Goal: Obtain resource: Download file/media

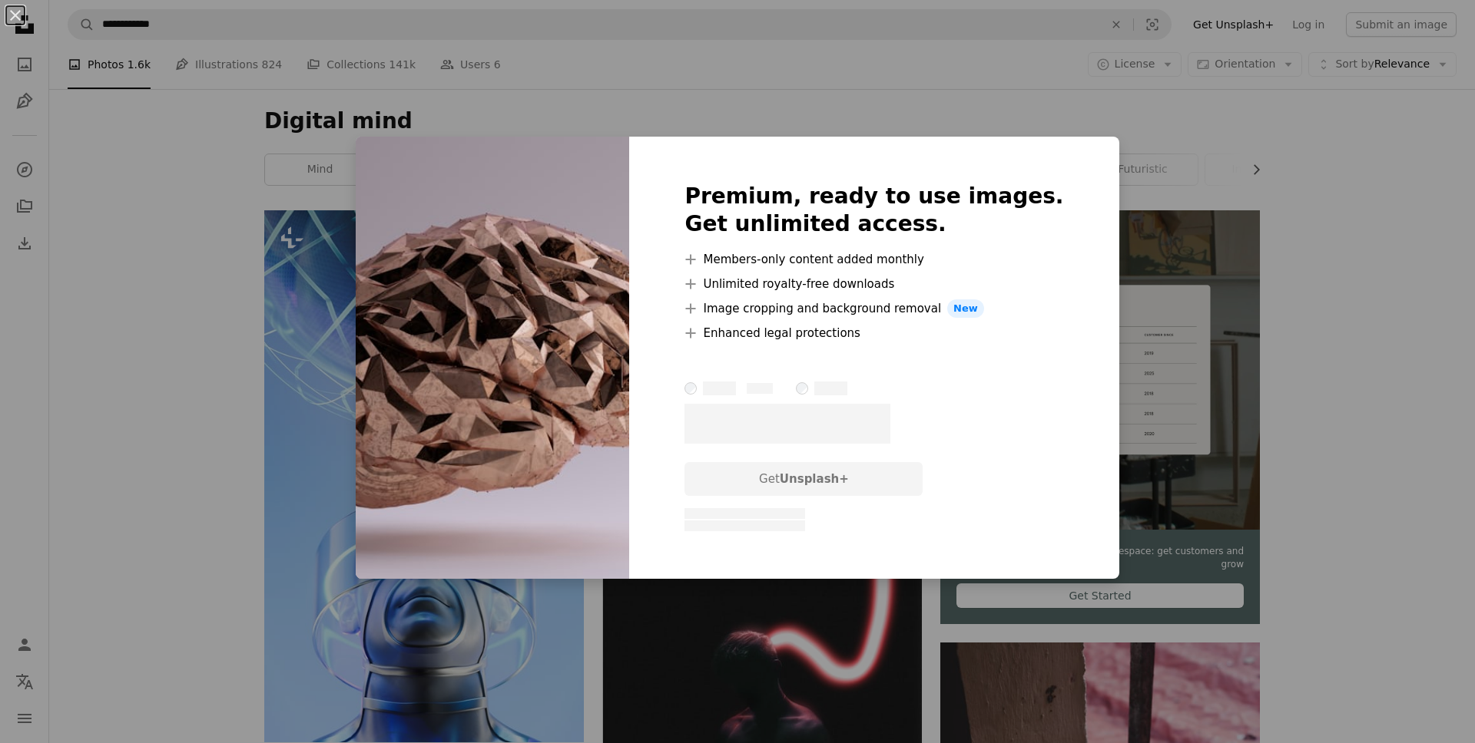
scroll to position [4041, 0]
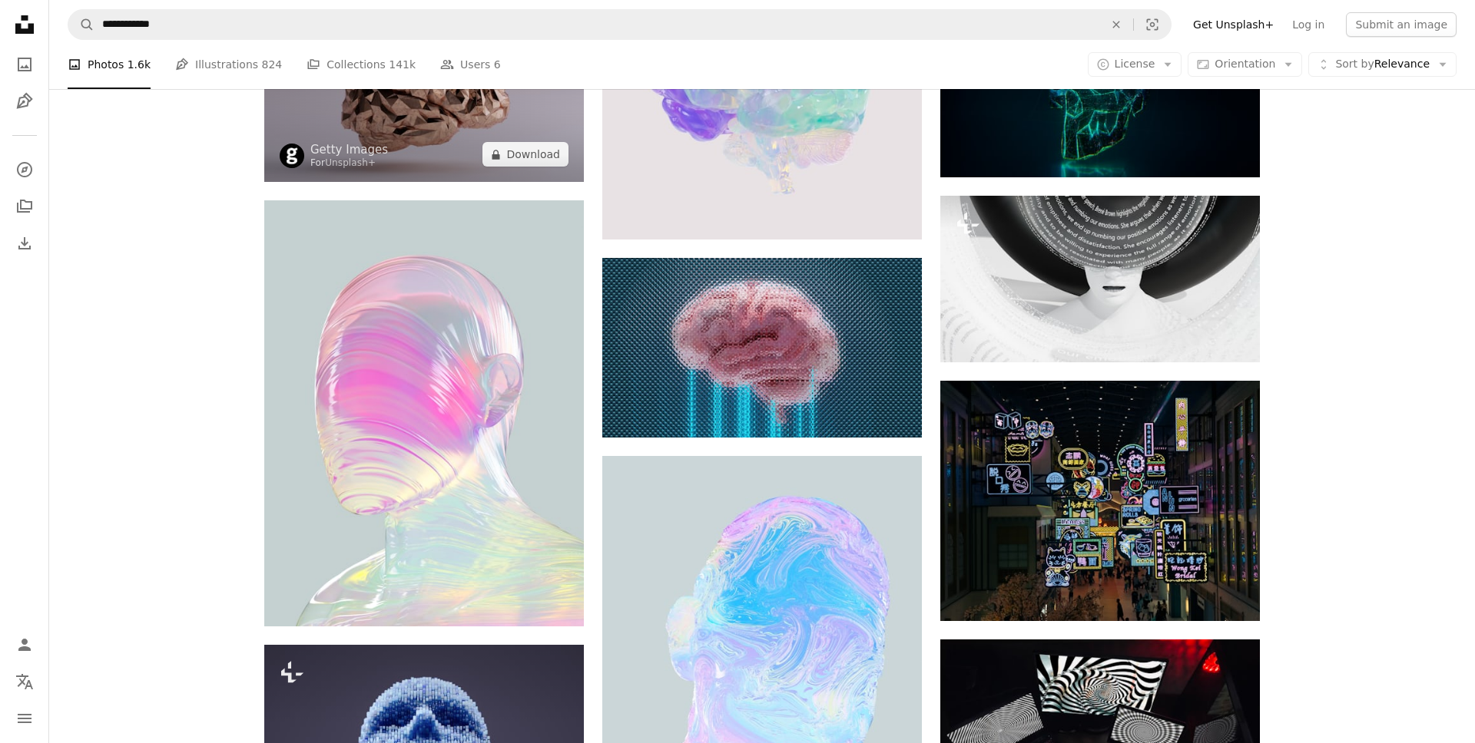
click at [422, 122] on img at bounding box center [423, 93] width 319 height 180
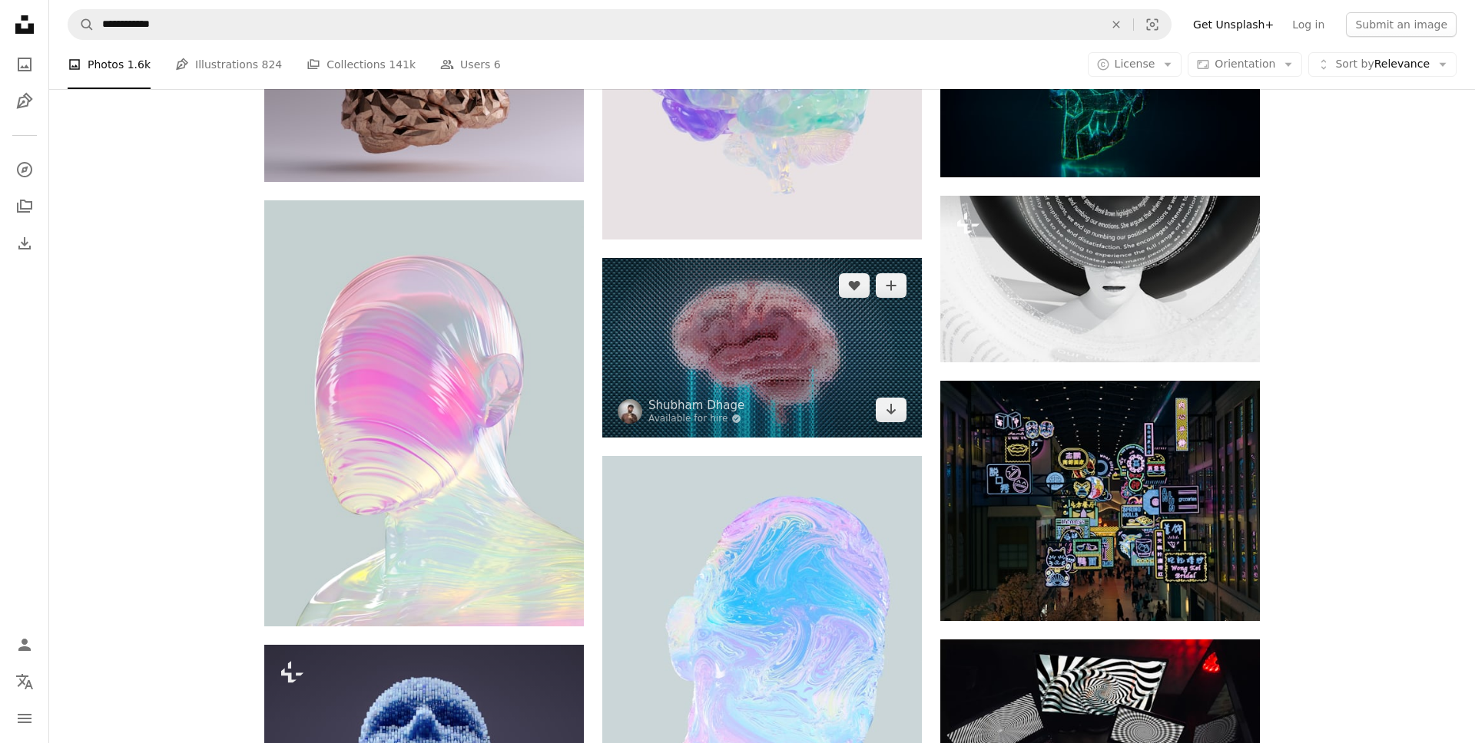
click at [706, 356] on img at bounding box center [761, 348] width 319 height 180
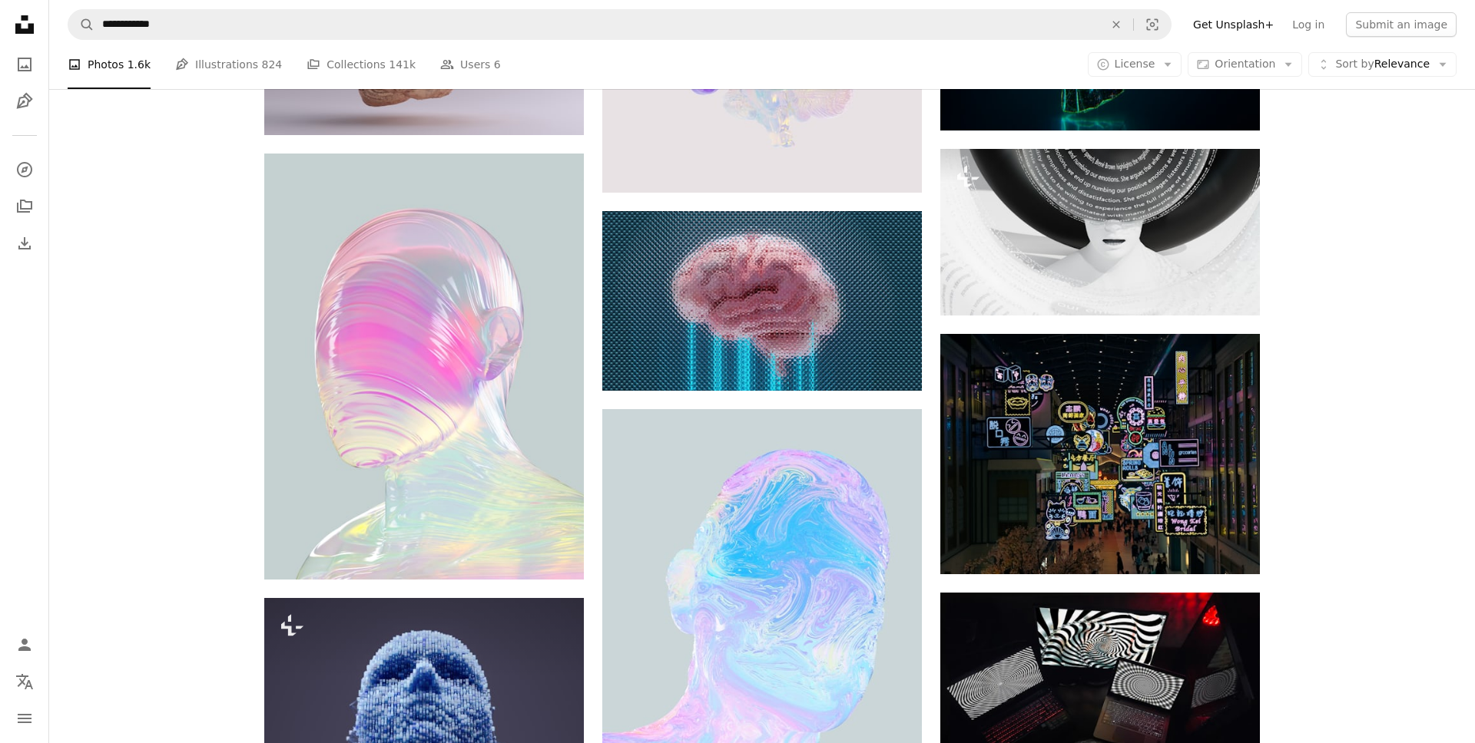
scroll to position [3881, 0]
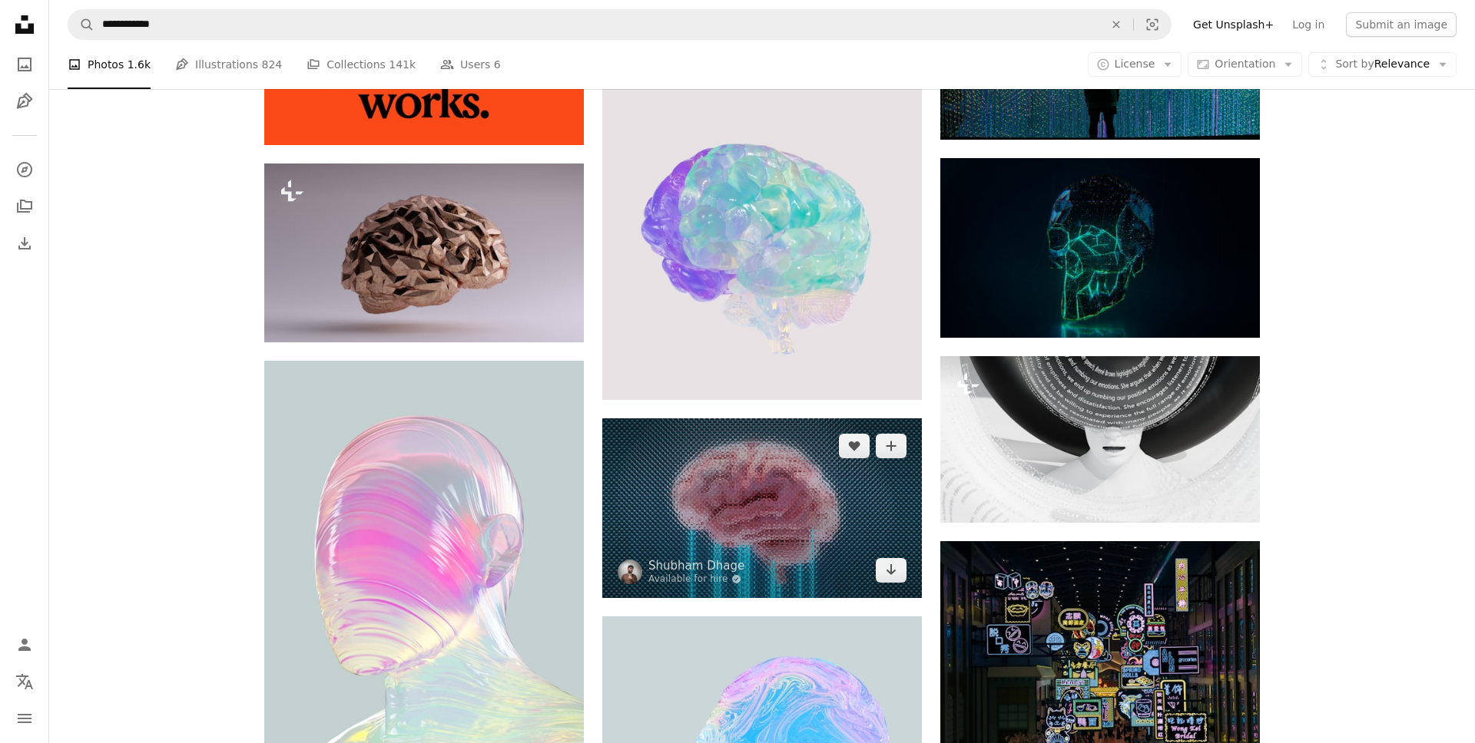
click at [758, 507] on img at bounding box center [761, 509] width 319 height 180
